Goal: Check status: Check status

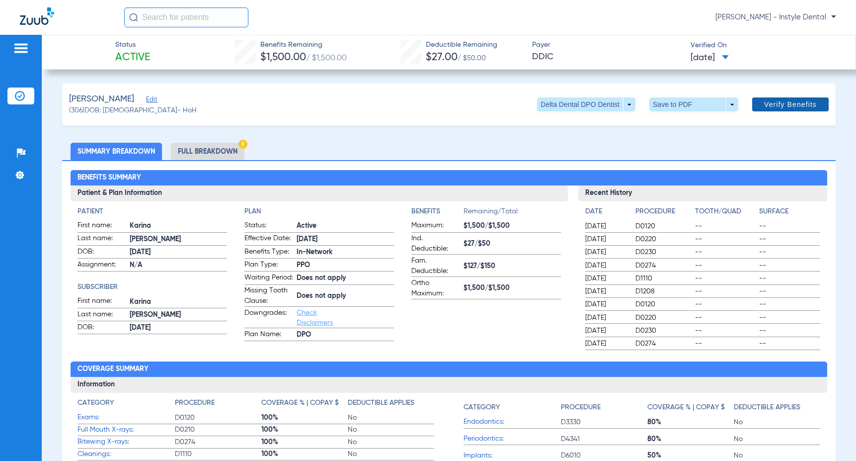
click at [787, 100] on span "Verify Benefits" at bounding box center [790, 104] width 53 height 8
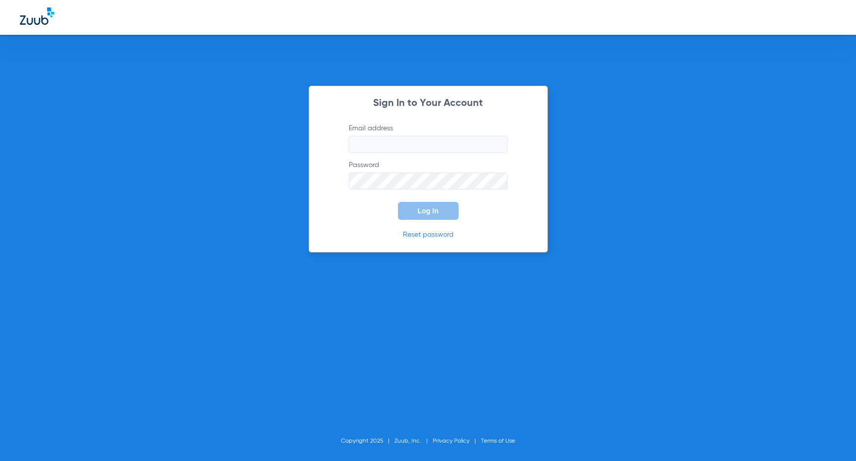
type input "mersiandental@gmail.com"
